Goal: Find specific page/section: Find specific page/section

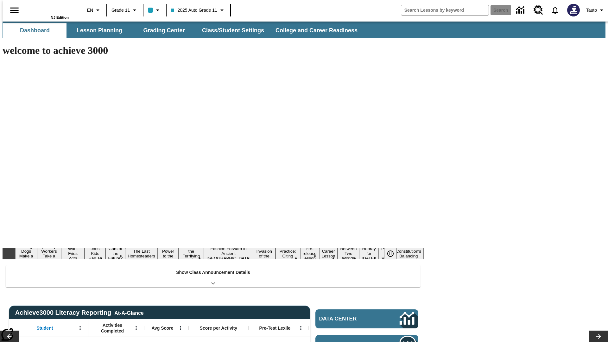
type input "-1"
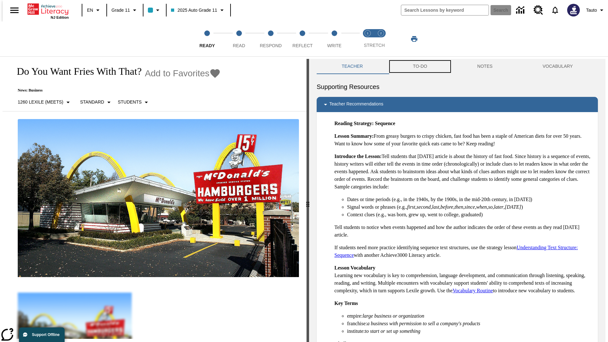
click at [420, 67] on button "TO-DO" at bounding box center [420, 66] width 64 height 15
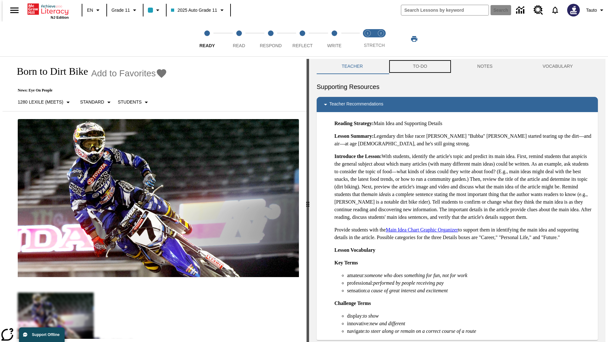
click at [420, 67] on button "TO-DO" at bounding box center [420, 66] width 64 height 15
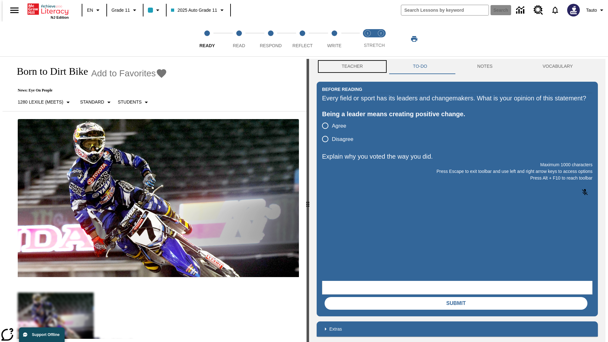
scroll to position [0, 0]
click at [350, 67] on button "Teacher" at bounding box center [352, 66] width 71 height 15
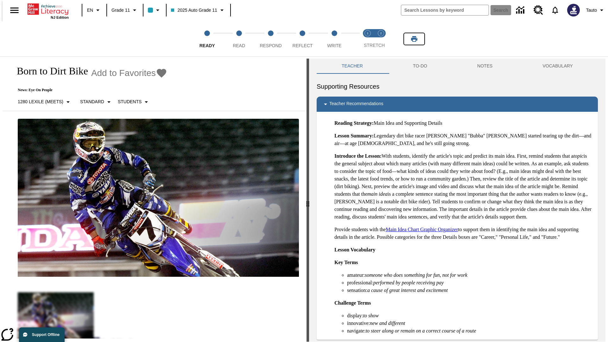
click at [414, 39] on icon "Print" at bounding box center [414, 39] width 6 height 6
